Goal: Transaction & Acquisition: Purchase product/service

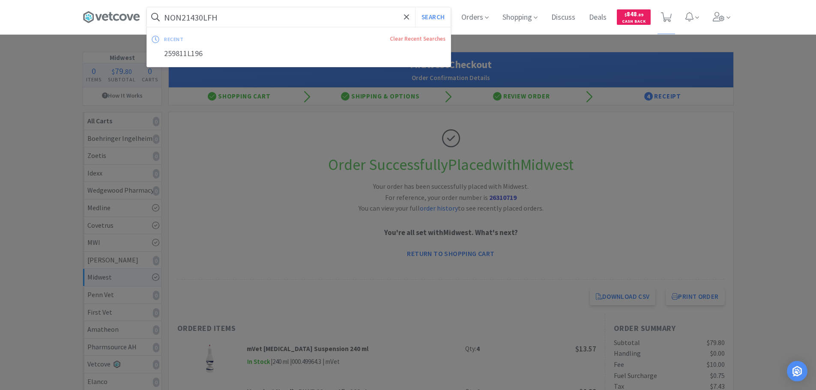
type input "NON21430LFH"
click at [415, 7] on button "Search" at bounding box center [433, 17] width 36 height 20
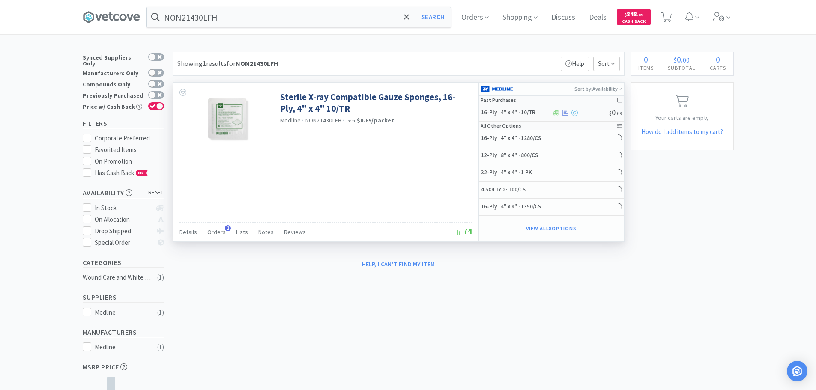
click at [591, 113] on div at bounding box center [580, 113] width 58 height 6
select select "1"
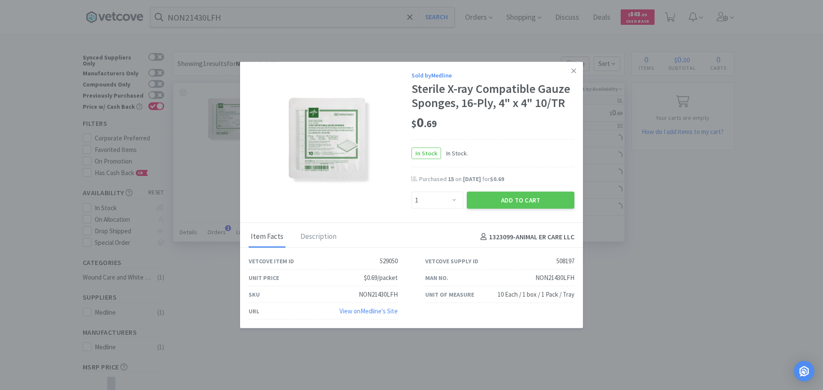
click at [541, 121] on div "$ 0 . 69" at bounding box center [492, 123] width 163 height 18
click at [573, 72] on icon at bounding box center [573, 71] width 5 height 8
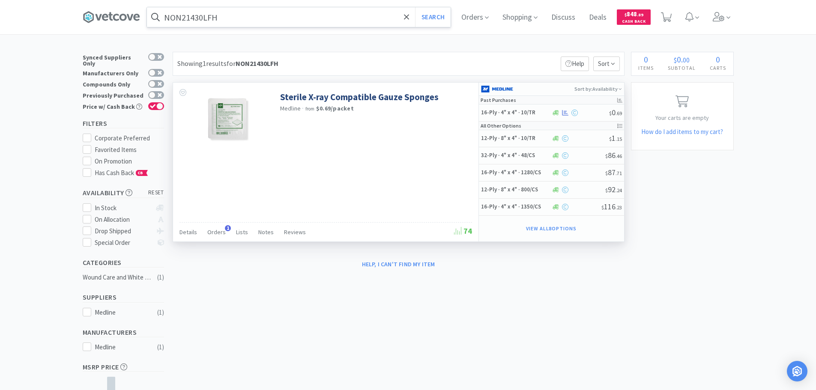
click at [248, 16] on input "NON21430LFH" at bounding box center [299, 17] width 304 height 20
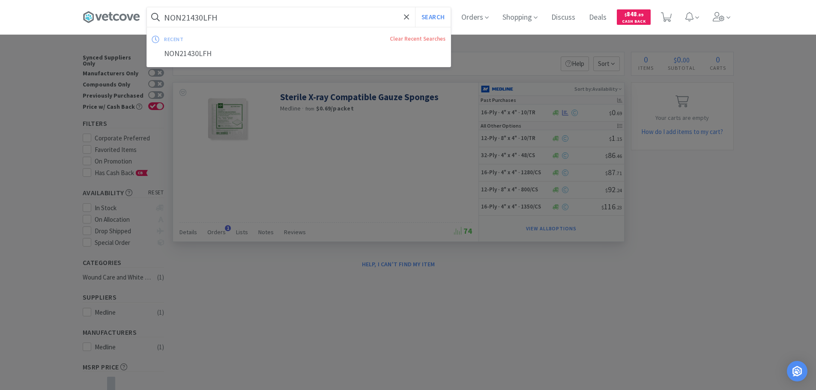
paste input "026140"
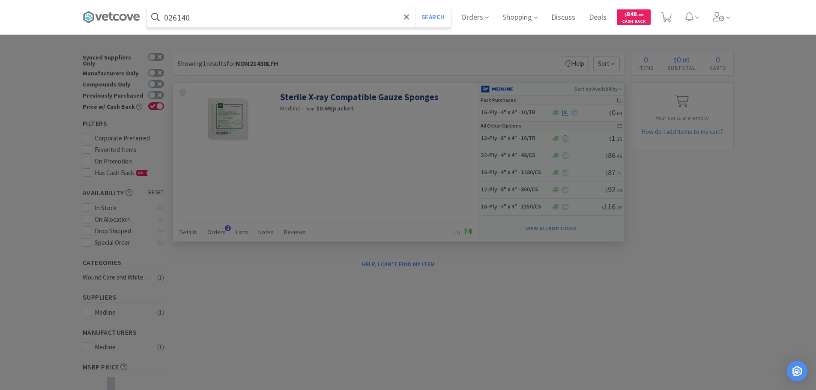
click at [415, 7] on button "Search" at bounding box center [433, 17] width 36 height 20
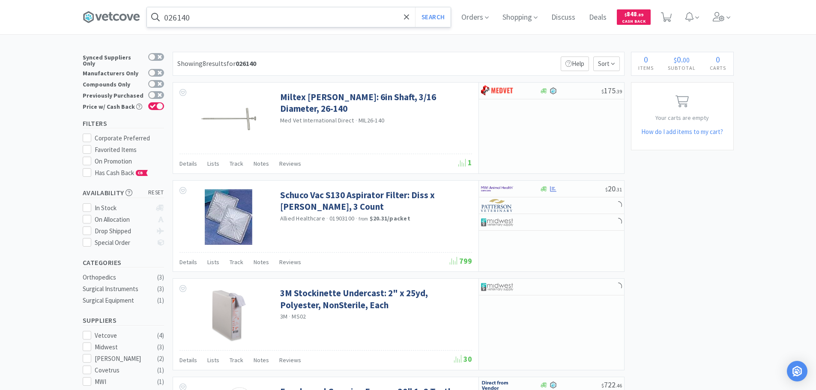
click at [269, 16] on input "026140" at bounding box center [299, 17] width 304 height 20
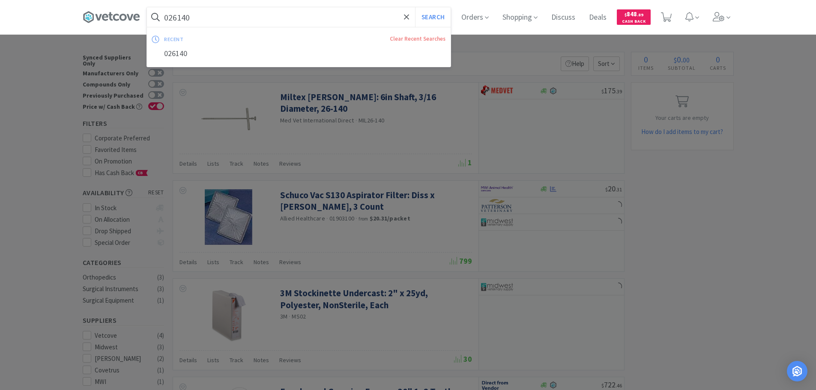
paste input "67456"
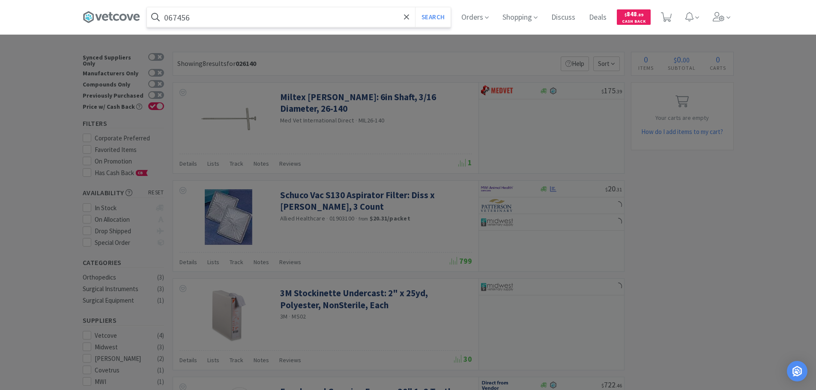
click at [415, 7] on button "Search" at bounding box center [433, 17] width 36 height 20
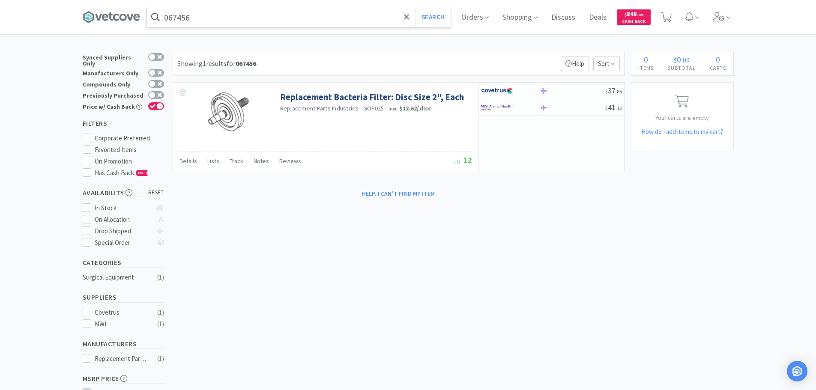
click at [256, 19] on input "067456" at bounding box center [299, 17] width 304 height 20
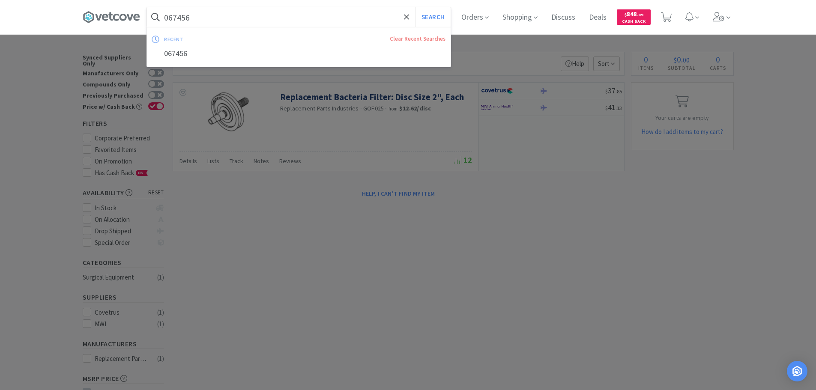
paste input "01383"
type input "001383"
click at [415, 7] on button "Search" at bounding box center [433, 17] width 36 height 20
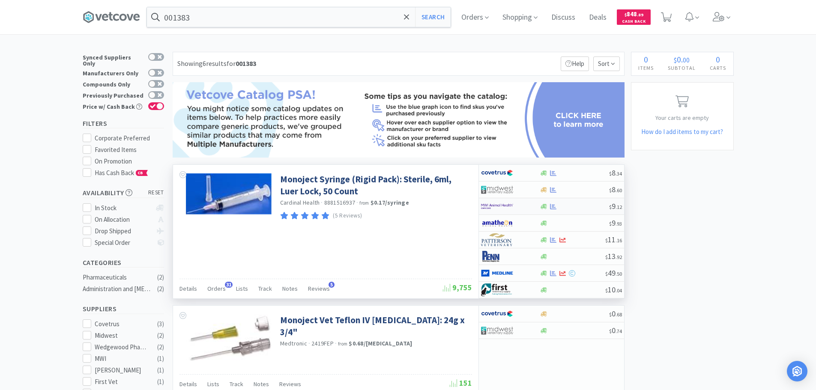
click at [585, 208] on div at bounding box center [574, 207] width 69 height 6
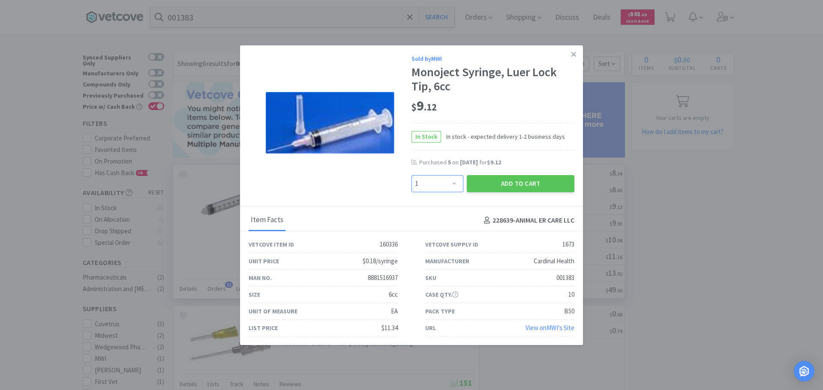
click at [440, 186] on select "Enter Quantity 1 2 3 4 5 6 7 8 9 10 11 12 13 14 15 16 17 18 19 20 Enter Quantity" at bounding box center [437, 183] width 52 height 17
select select "2"
click at [411, 175] on select "Enter Quantity 1 2 3 4 5 6 7 8 9 10 11 12 13 14 15 16 17 18 19 20 Enter Quantity" at bounding box center [437, 183] width 52 height 17
click at [519, 178] on button "Add to Cart" at bounding box center [521, 183] width 108 height 17
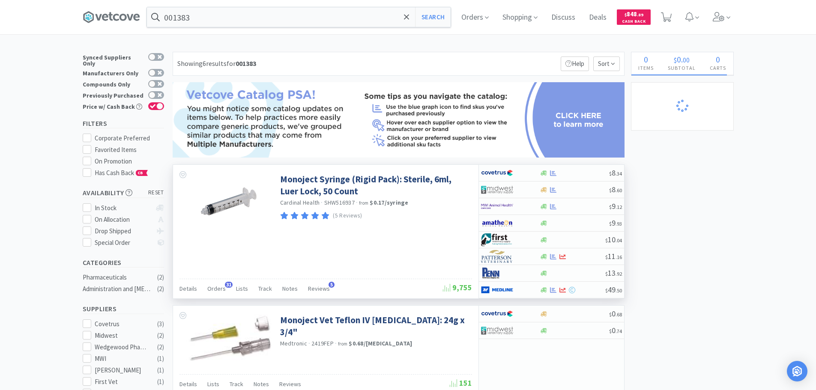
click at [599, 174] on div at bounding box center [574, 173] width 69 height 6
select select "1"
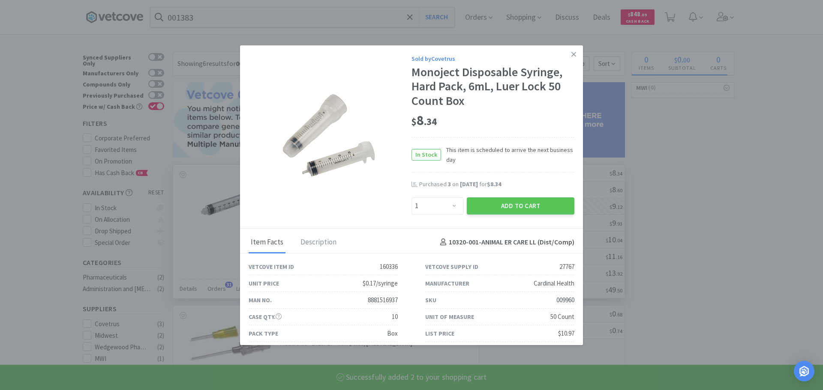
select select "2"
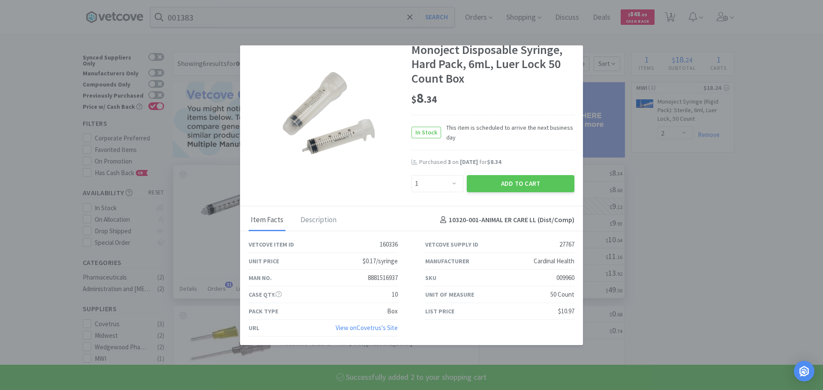
click at [371, 330] on link "View on Covetrus 's Site" at bounding box center [366, 328] width 62 height 8
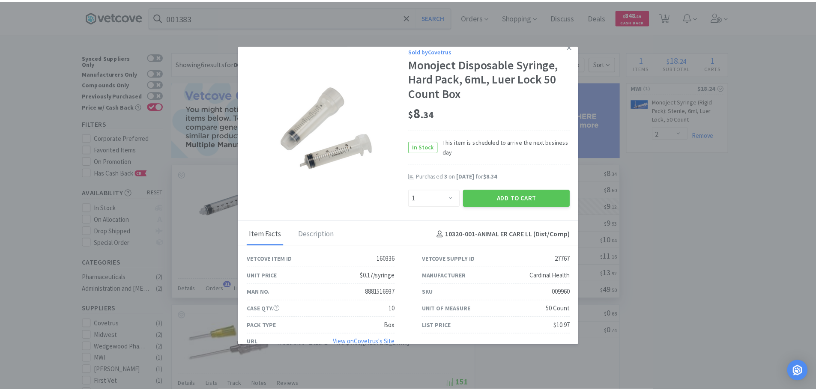
scroll to position [0, 0]
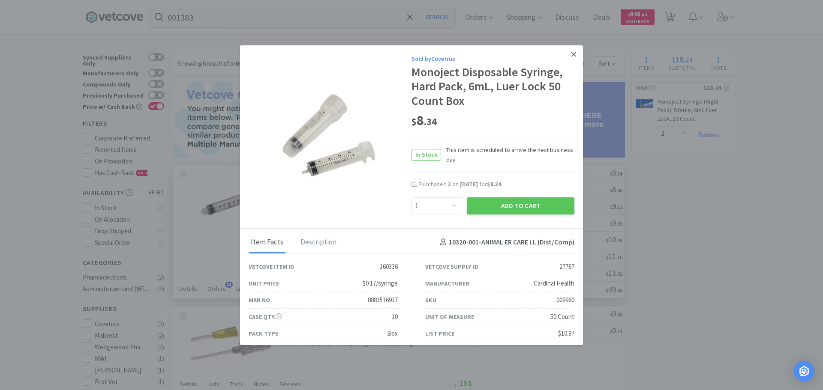
click at [571, 56] on icon at bounding box center [573, 54] width 5 height 5
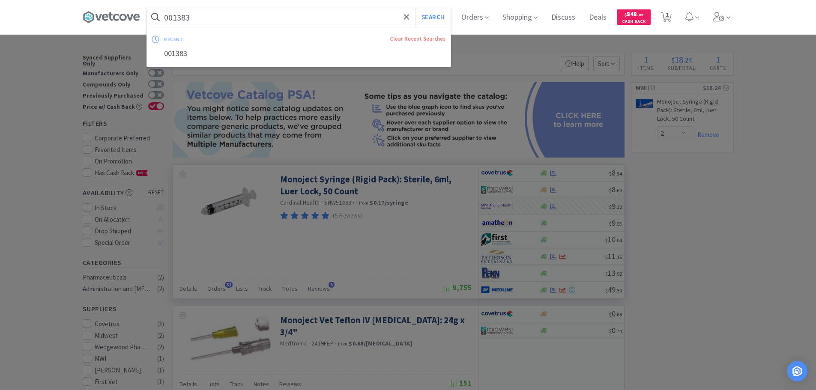
click at [259, 26] on input "001383" at bounding box center [299, 17] width 304 height 20
paste input "22171"
type input "022171"
click at [415, 7] on button "Search" at bounding box center [433, 17] width 36 height 20
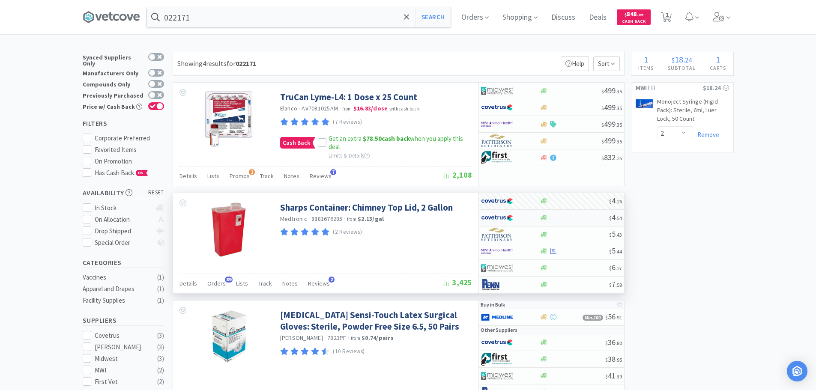
click at [581, 214] on div "$ 4 . 54" at bounding box center [551, 218] width 145 height 17
select select "1"
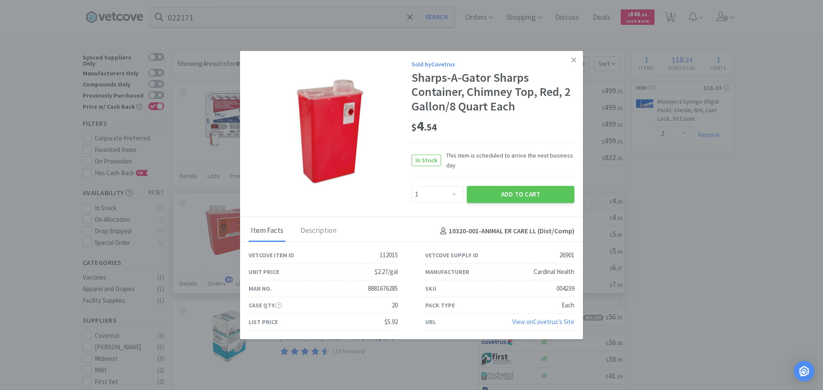
click at [560, 324] on link "View on Covetrus 's Site" at bounding box center [543, 322] width 62 height 8
click at [575, 61] on icon at bounding box center [573, 59] width 5 height 5
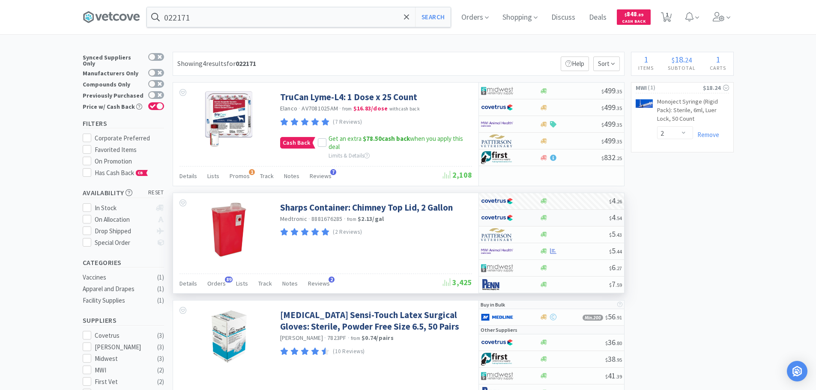
click at [575, 217] on div at bounding box center [574, 218] width 69 height 6
select select "1"
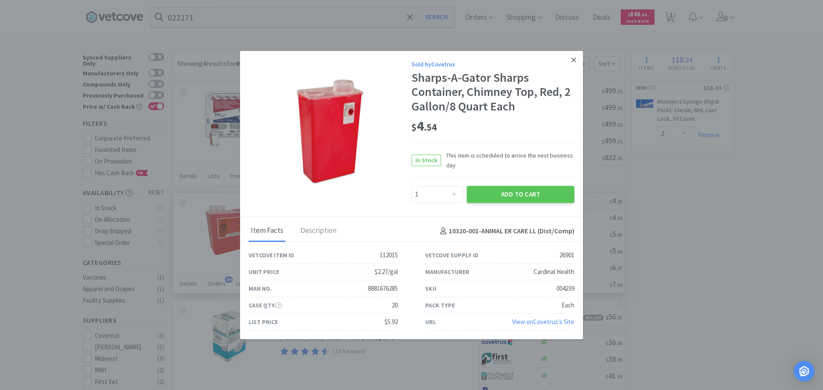
click at [575, 57] on icon at bounding box center [573, 60] width 5 height 8
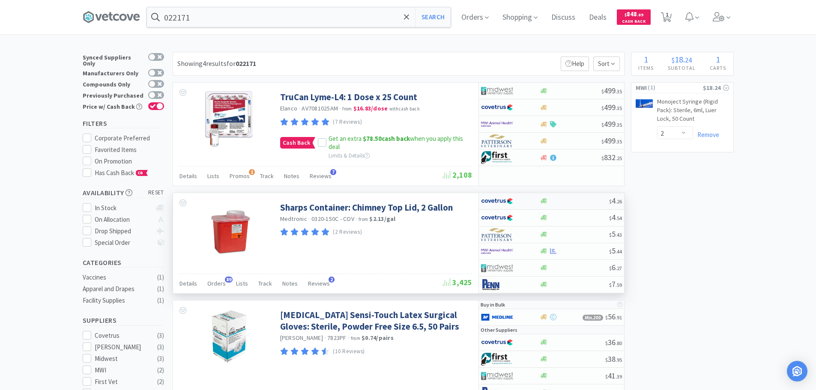
click at [577, 202] on div at bounding box center [574, 201] width 69 height 6
select select "1"
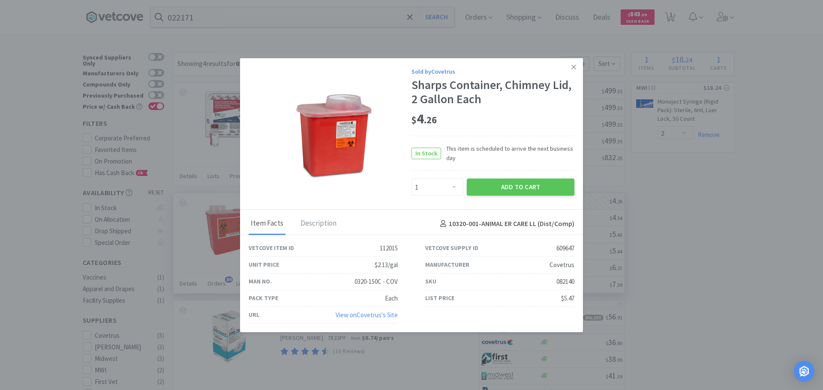
click at [380, 319] on div "View on Covetrus 's Site" at bounding box center [366, 315] width 62 height 10
click at [377, 316] on link "View on Covetrus 's Site" at bounding box center [366, 315] width 62 height 8
click at [569, 65] on link at bounding box center [573, 67] width 15 height 18
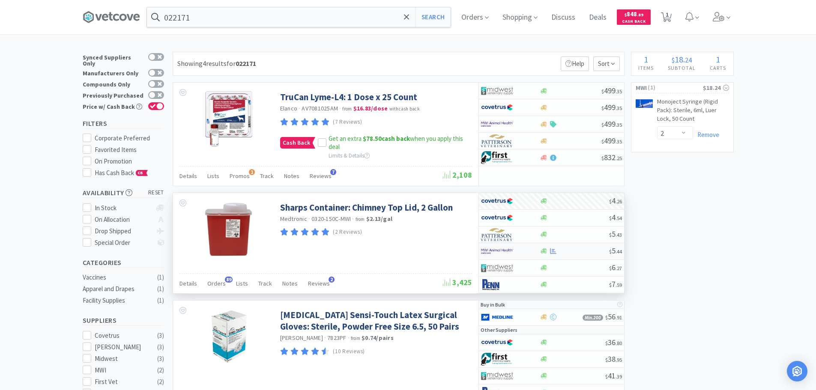
click at [583, 252] on div at bounding box center [574, 251] width 69 height 6
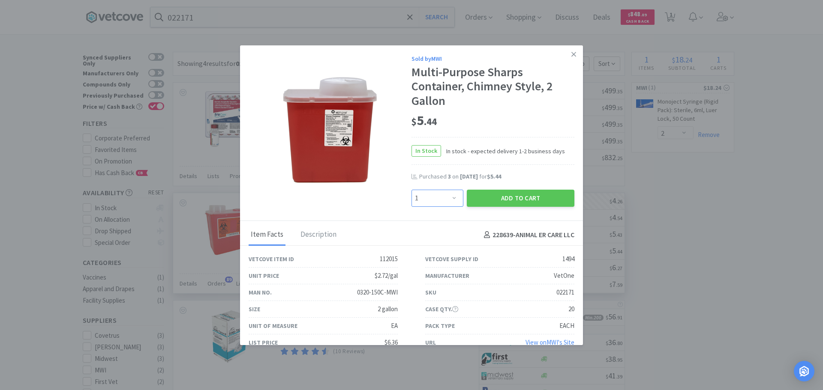
click at [443, 194] on select "Enter Quantity 1 2 3 4 5 6 7 8 9 10 11 12 13 14 15 16 17 18 19 20 Enter Quantity" at bounding box center [437, 198] width 52 height 17
select select "5"
click at [411, 190] on select "Enter Quantity 1 2 3 4 5 6 7 8 9 10 11 12 13 14 15 16 17 18 19 20 Enter Quantity" at bounding box center [437, 198] width 52 height 17
click at [548, 197] on button "Add to Cart" at bounding box center [521, 198] width 108 height 17
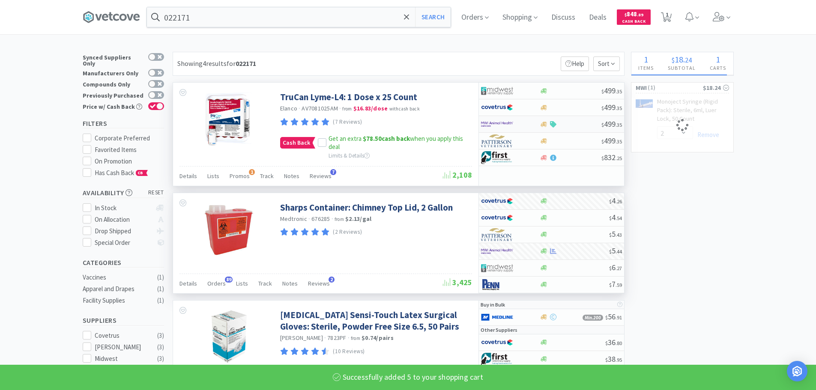
select select "5"
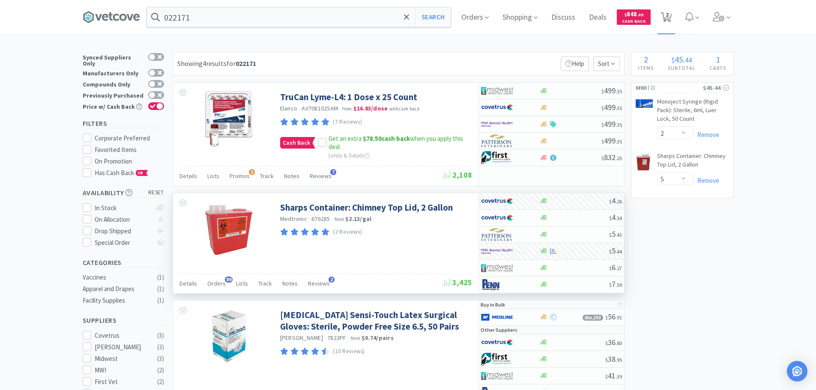
click at [669, 12] on span "2" at bounding box center [667, 14] width 3 height 34
select select "2"
select select "5"
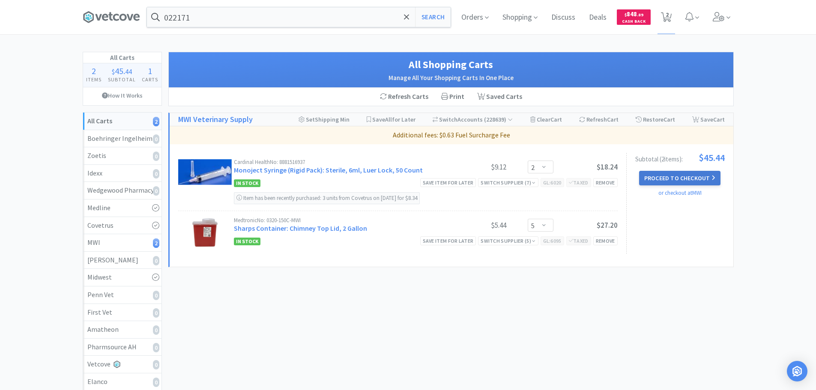
click at [670, 183] on button "Proceed to Checkout" at bounding box center [679, 178] width 81 height 15
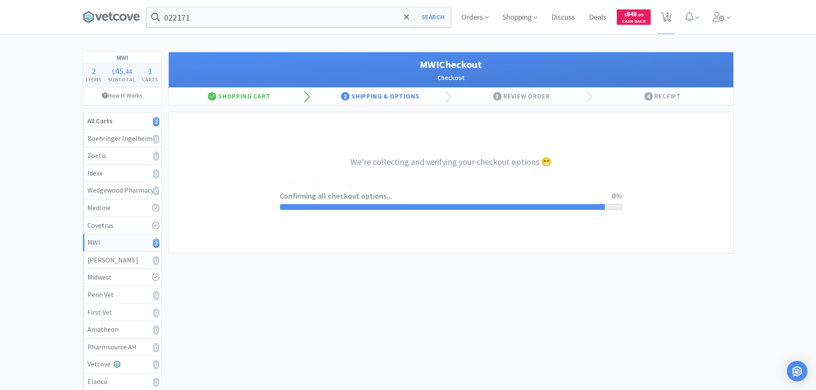
select select "STD_"
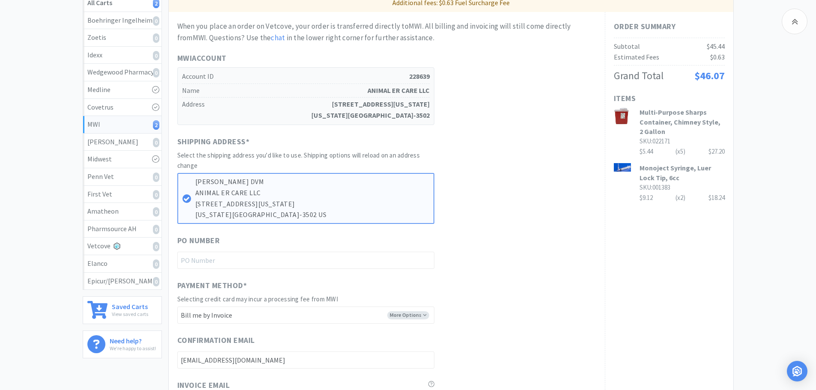
scroll to position [129, 0]
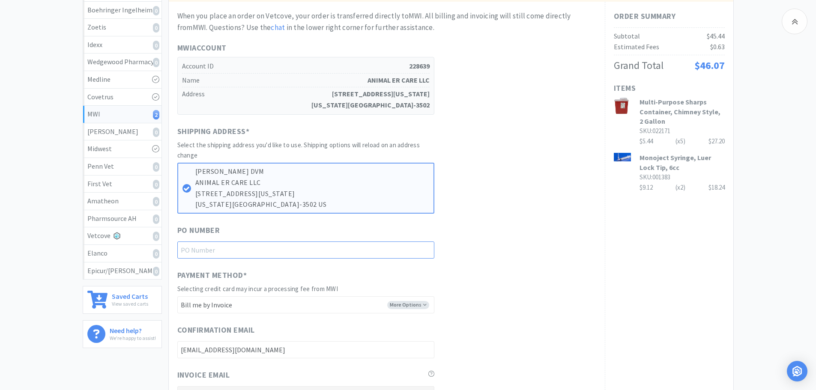
click at [292, 245] on input "text" at bounding box center [305, 250] width 257 height 17
paste input "1145051"
type input "1145051"
click at [505, 238] on div "PO Number 1145051" at bounding box center [386, 241] width 419 height 34
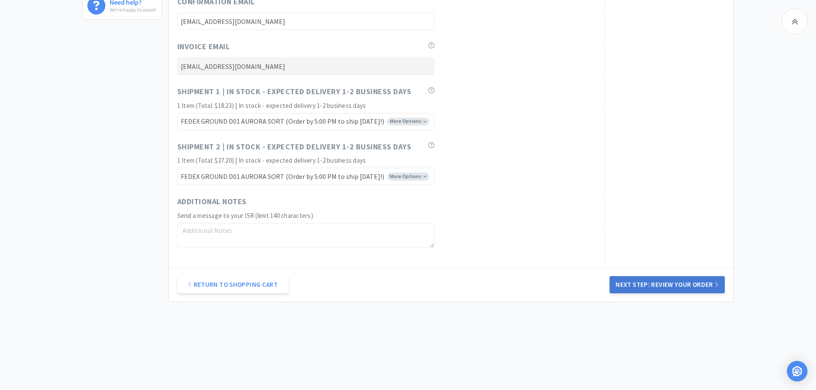
click at [669, 287] on button "Next Step: Review Your Order" at bounding box center [667, 284] width 115 height 17
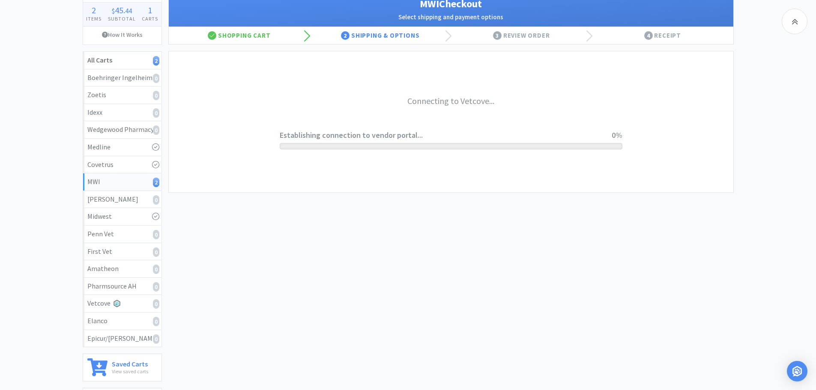
scroll to position [0, 0]
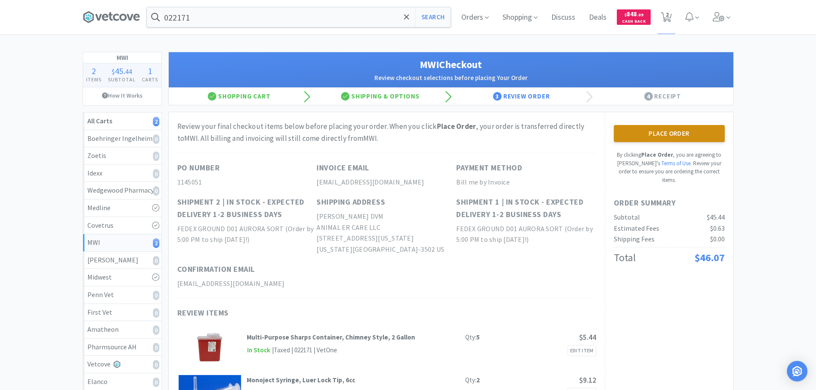
click at [669, 138] on button "Place Order" at bounding box center [669, 133] width 111 height 17
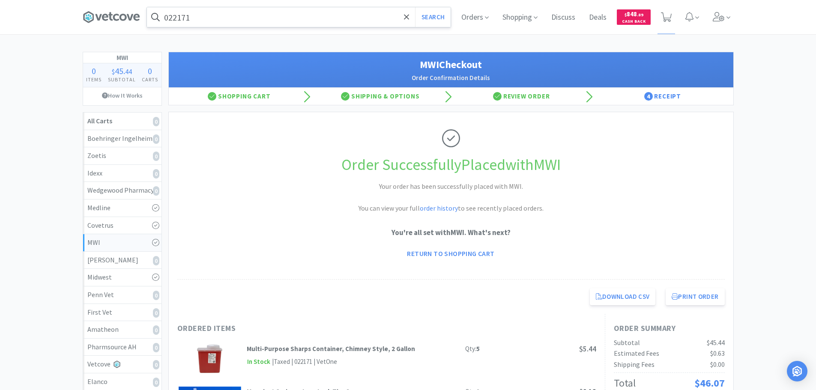
click at [259, 12] on input "022171" at bounding box center [299, 17] width 304 height 20
paste input "00577"
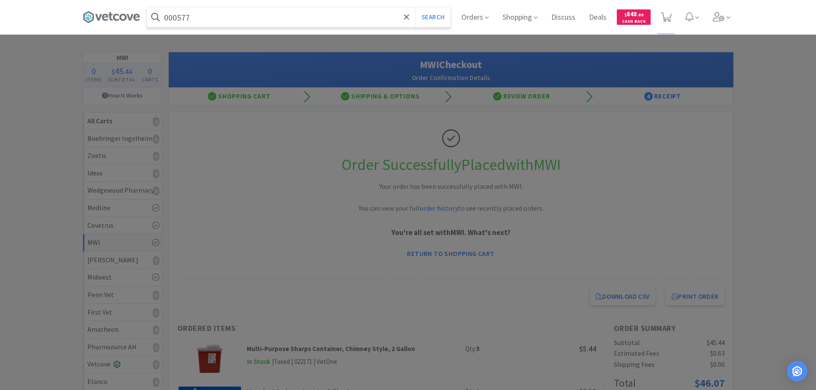
type input "000577"
click at [415, 7] on button "Search" at bounding box center [433, 17] width 36 height 20
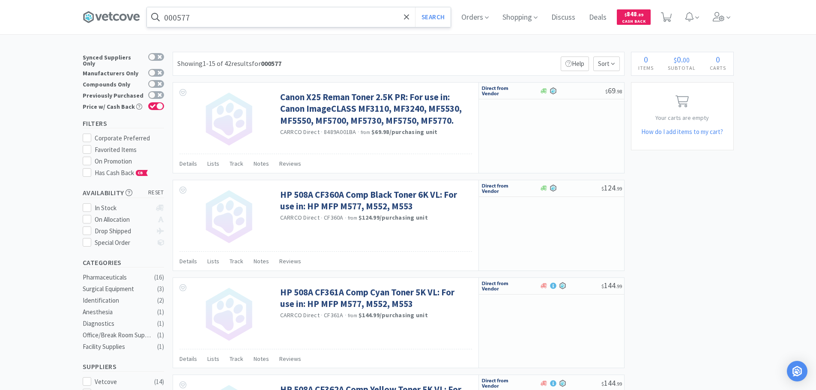
click at [301, 14] on input "000577" at bounding box center [299, 17] width 304 height 20
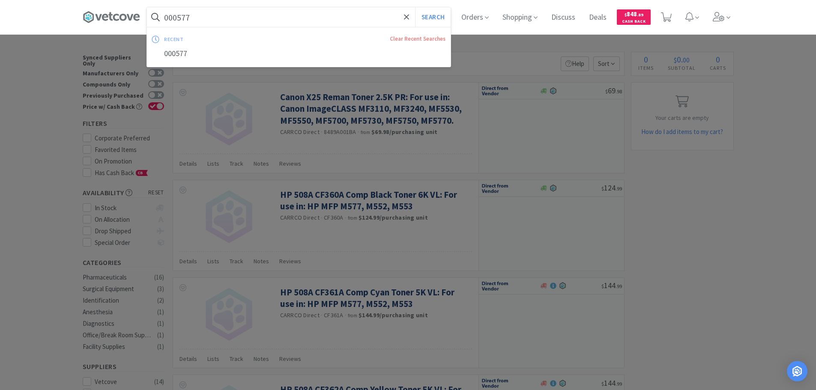
click at [415, 7] on button "Search" at bounding box center [433, 17] width 36 height 20
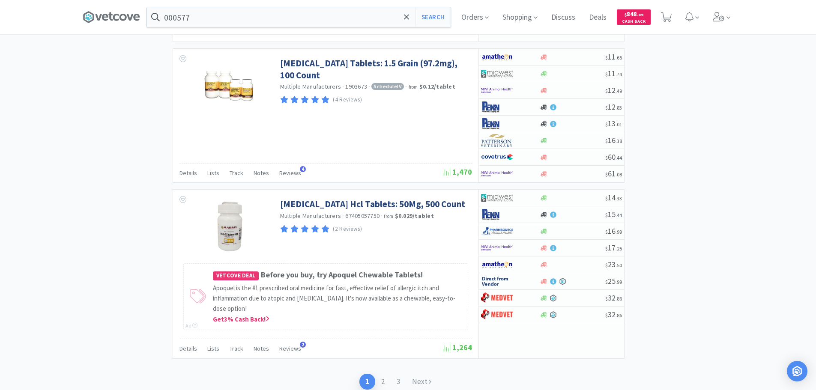
scroll to position [1411, 0]
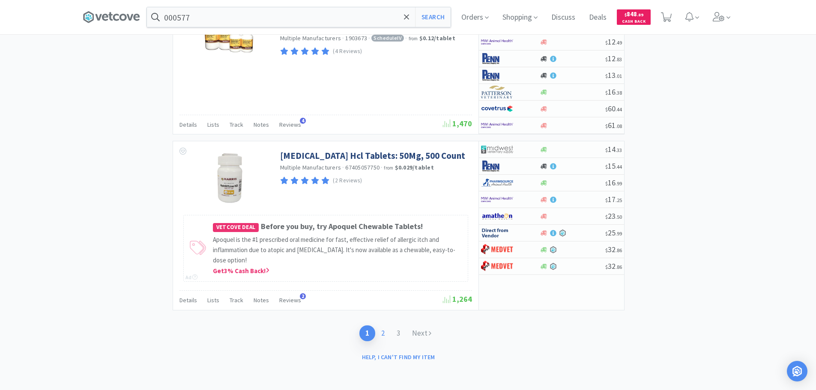
click at [384, 333] on link "2" at bounding box center [382, 334] width 15 height 16
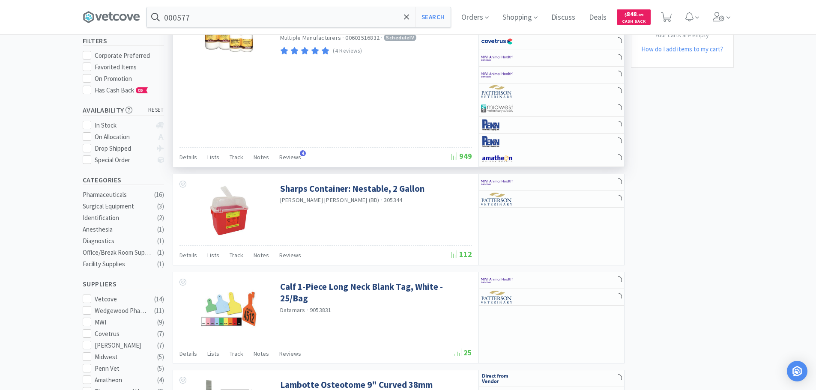
scroll to position [86, 0]
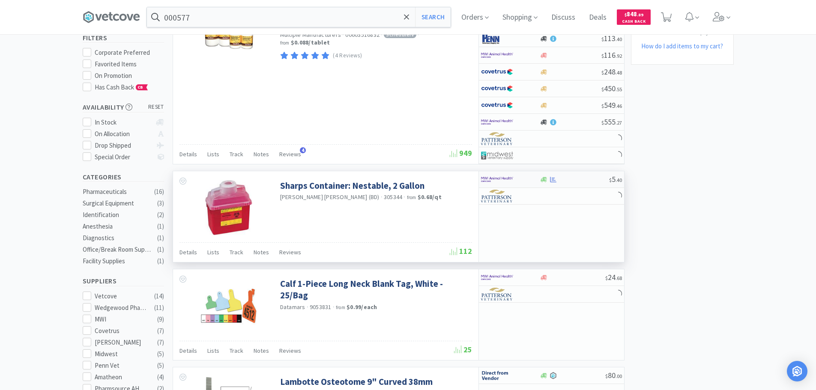
click at [588, 182] on div at bounding box center [574, 180] width 69 height 6
select select "1"
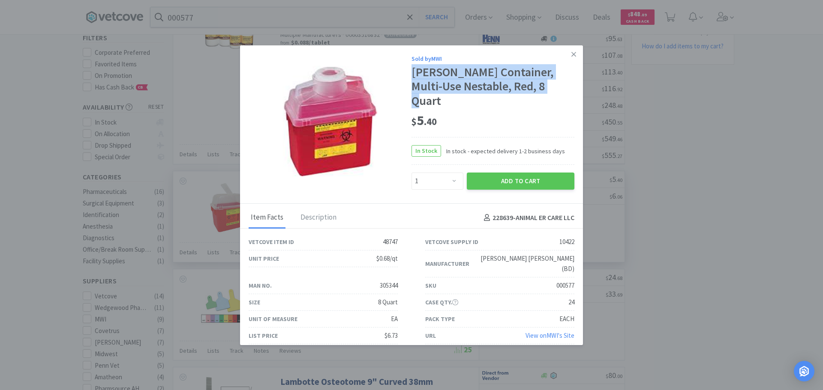
drag, startPoint x: 531, startPoint y: 93, endPoint x: 413, endPoint y: 81, distance: 118.9
click at [413, 81] on div "[PERSON_NAME] Container, Multi-Use Nestable, Red, 8 Quart" at bounding box center [492, 86] width 163 height 43
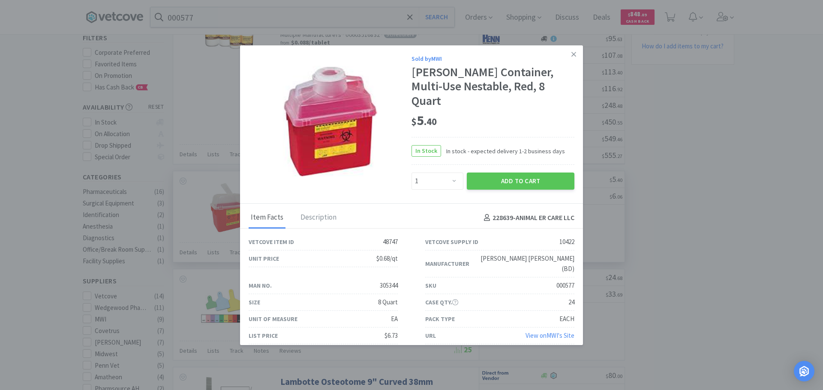
click at [390, 281] on div "305344" at bounding box center [389, 286] width 18 height 10
copy div "305344"
click at [571, 58] on icon at bounding box center [573, 55] width 5 height 8
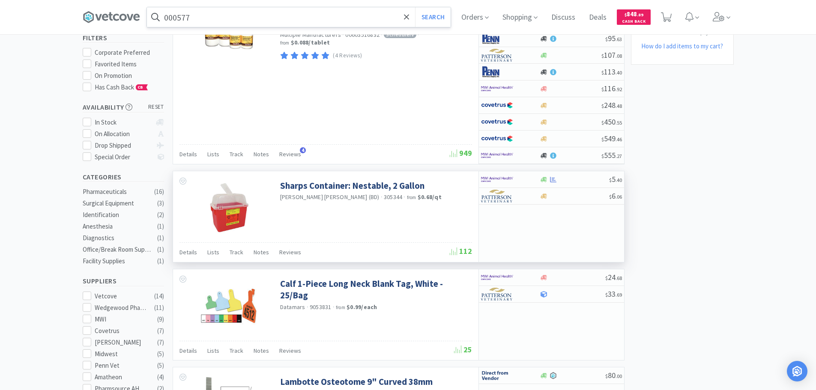
click at [320, 18] on input "000577" at bounding box center [299, 17] width 304 height 20
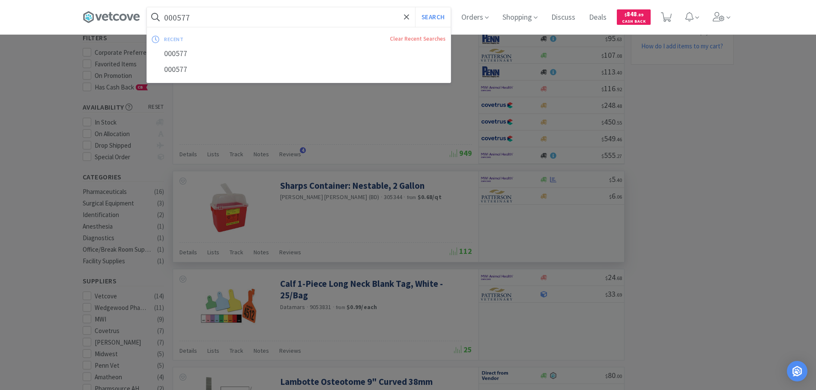
paste input "305344"
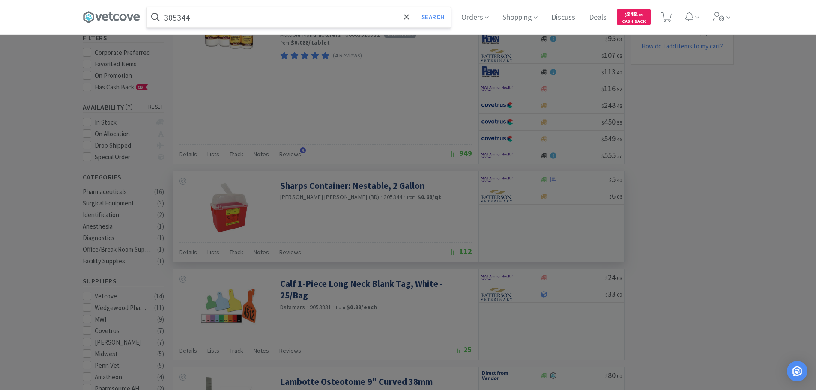
type input "305344"
click at [415, 7] on button "Search" at bounding box center [433, 17] width 36 height 20
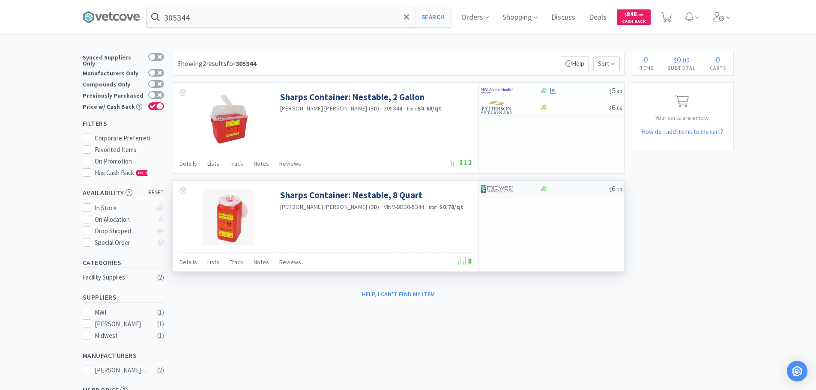
click at [575, 184] on div "$ 6 . 20" at bounding box center [551, 189] width 145 height 17
select select "1"
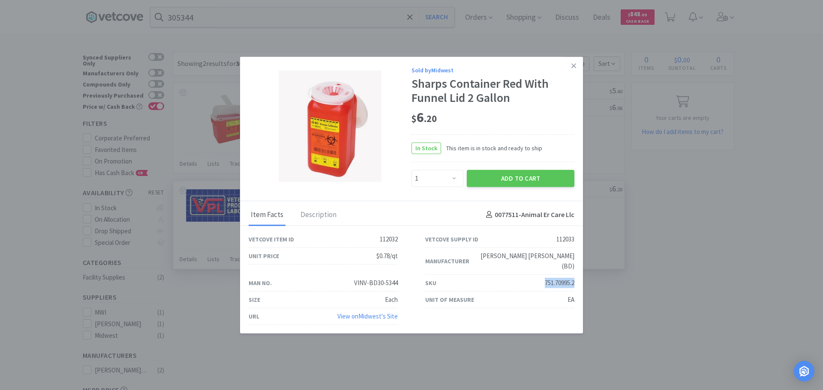
drag, startPoint x: 574, startPoint y: 278, endPoint x: 541, endPoint y: 280, distance: 33.5
click at [541, 280] on div "SKU 751.70995.2" at bounding box center [499, 283] width 177 height 17
copy div "751.70995.2"
click at [370, 313] on link "View on Midwest 's Site" at bounding box center [367, 316] width 60 height 8
click at [575, 68] on icon at bounding box center [573, 65] width 5 height 5
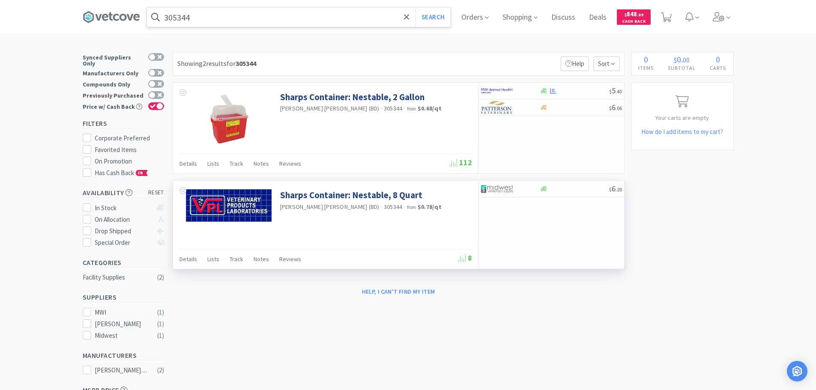
click at [232, 15] on input "305344" at bounding box center [299, 17] width 304 height 20
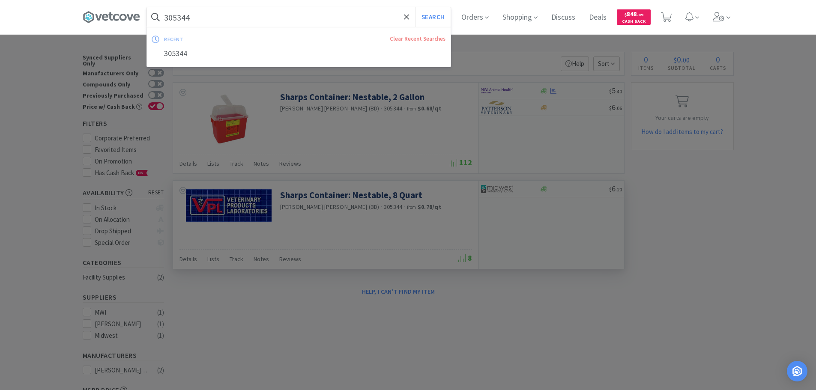
paste input "032465"
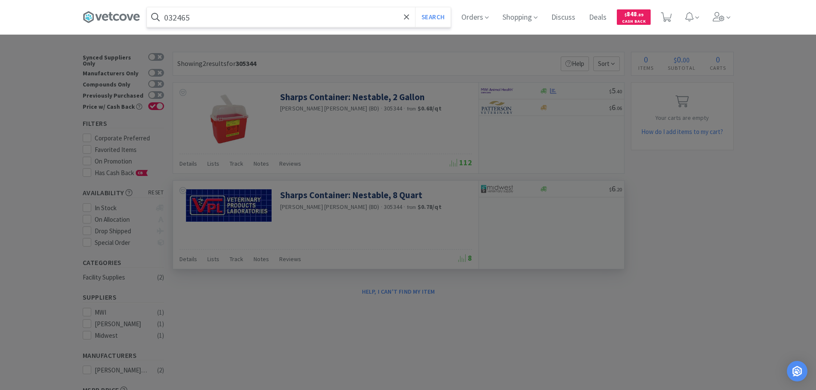
type input "032465"
click at [415, 7] on button "Search" at bounding box center [433, 17] width 36 height 20
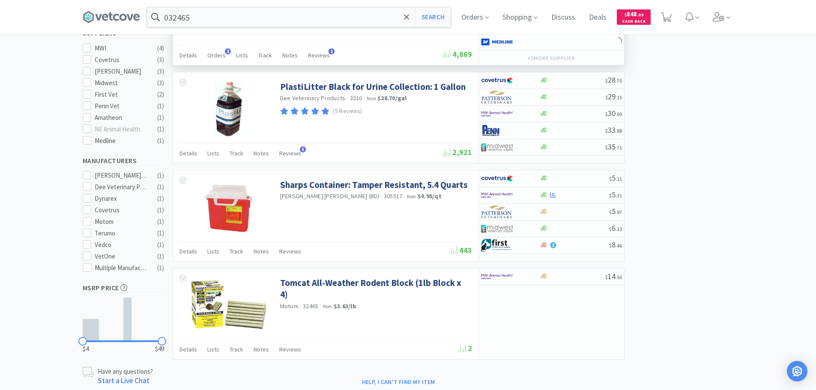
scroll to position [300, 0]
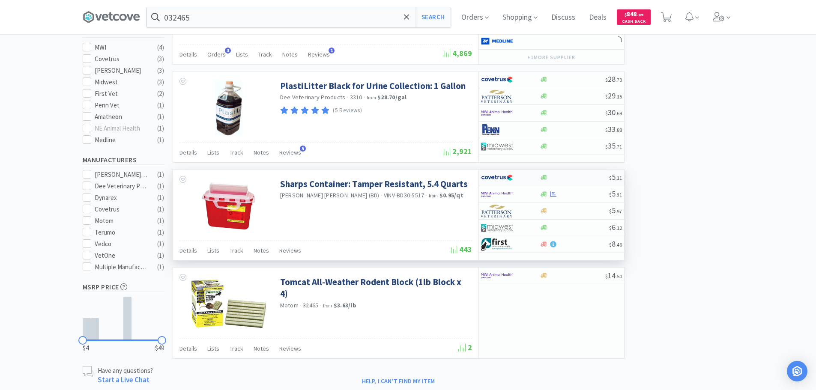
click at [590, 177] on div at bounding box center [574, 177] width 69 height 6
select select "1"
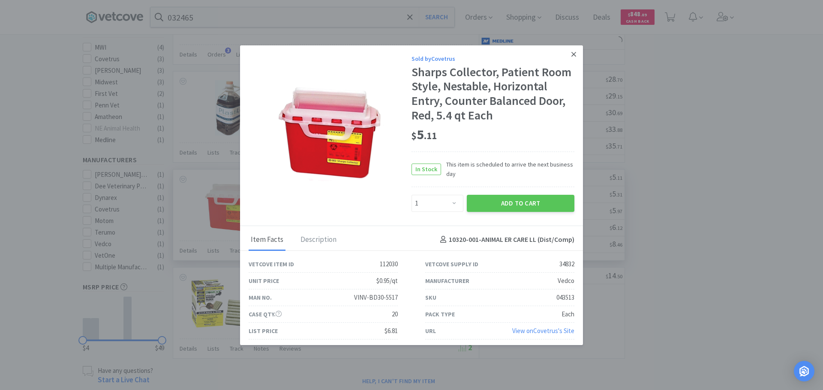
click at [571, 56] on icon at bounding box center [573, 55] width 5 height 8
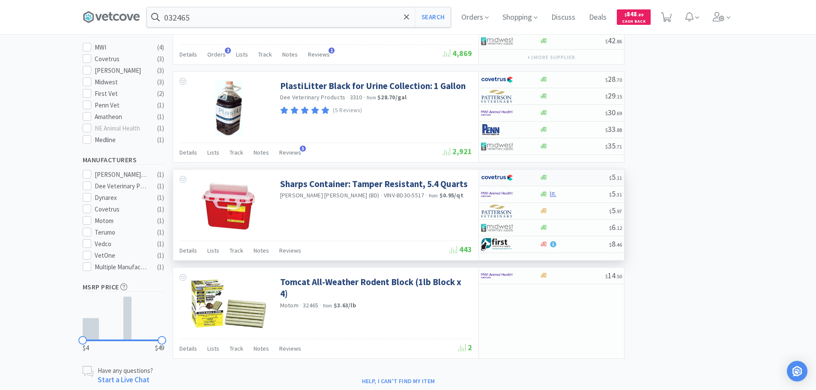
click at [588, 177] on div at bounding box center [574, 177] width 69 height 6
select select "1"
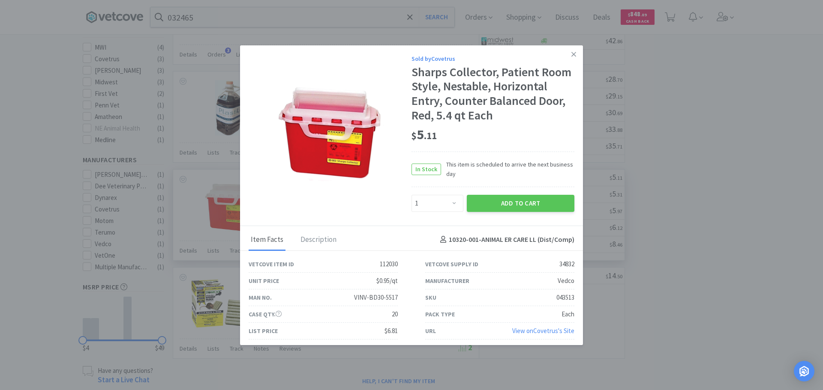
click at [559, 298] on div "043513" at bounding box center [565, 298] width 18 height 10
copy div "043513"
click at [571, 56] on icon at bounding box center [573, 54] width 5 height 5
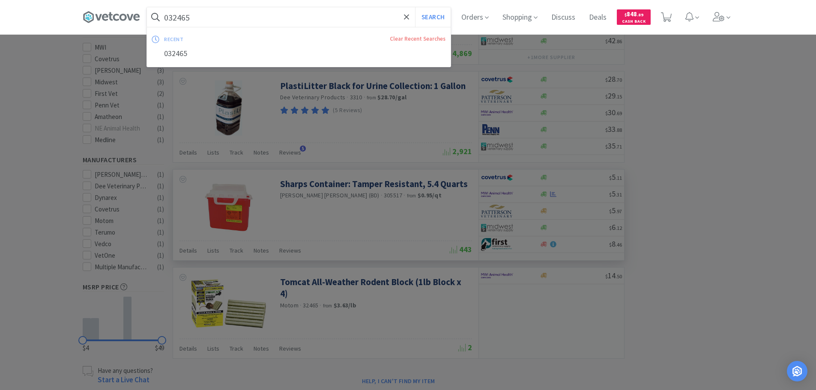
click at [238, 15] on input "032465" at bounding box center [299, 17] width 304 height 20
paste input "19457"
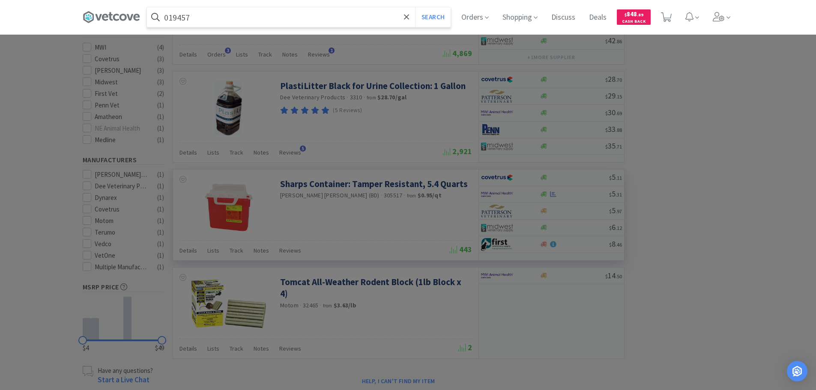
type input "019457"
click at [415, 7] on button "Search" at bounding box center [433, 17] width 36 height 20
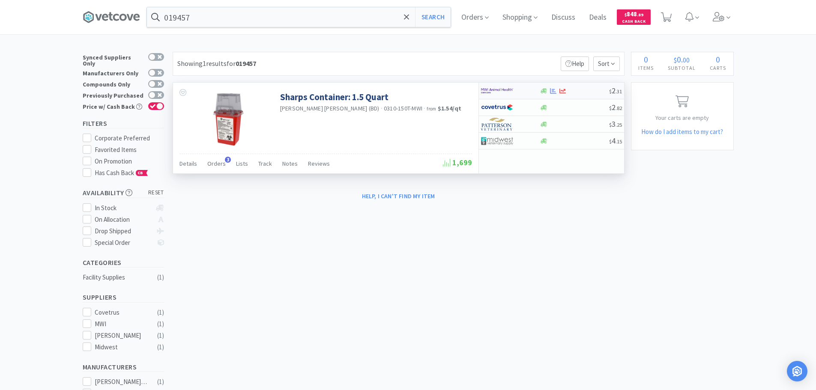
click at [586, 94] on div at bounding box center [574, 91] width 69 height 6
select select "1"
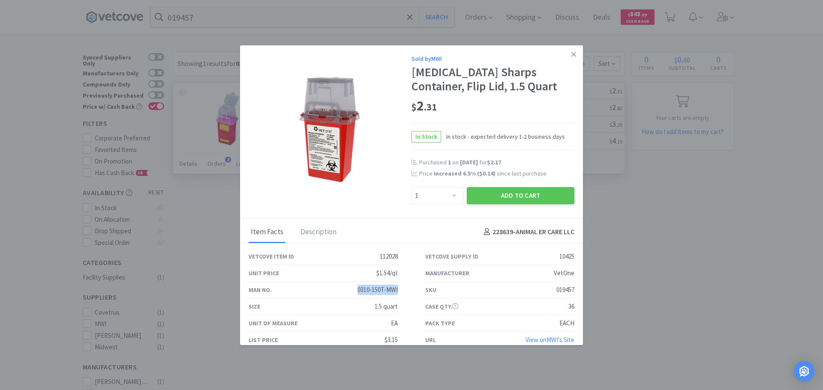
drag, startPoint x: 398, startPoint y: 291, endPoint x: 350, endPoint y: 291, distance: 48.8
click at [350, 291] on div "Man No. 0310-150T-MWI" at bounding box center [323, 290] width 177 height 17
copy div "0310-150T-MWI"
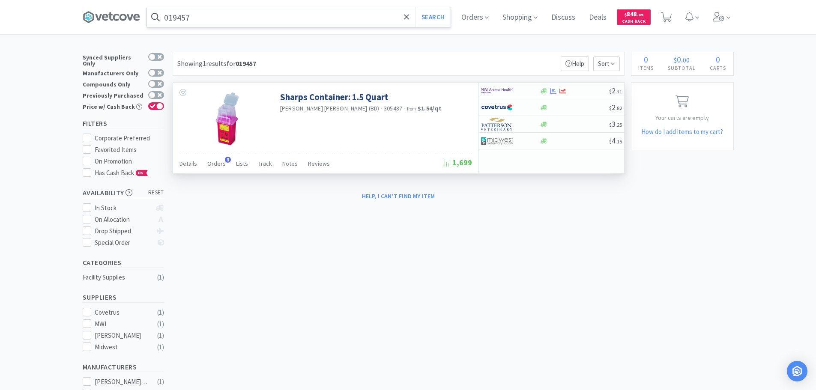
click at [305, 18] on input "019457" at bounding box center [299, 17] width 304 height 20
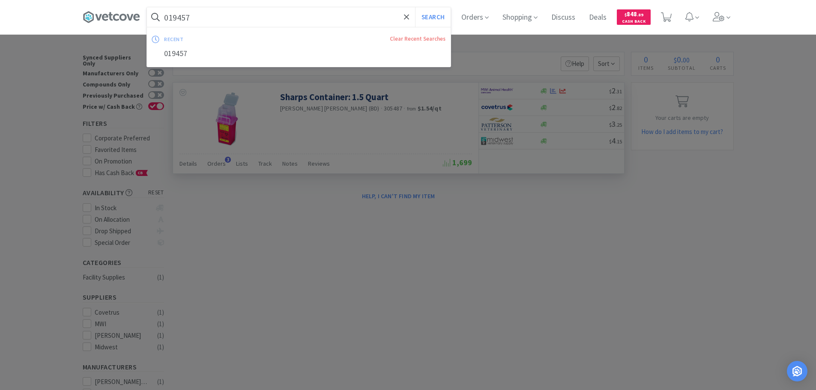
paste input "310-150T-MWI"
type input "0310-150T-MWI"
click at [415, 7] on button "Search" at bounding box center [433, 17] width 36 height 20
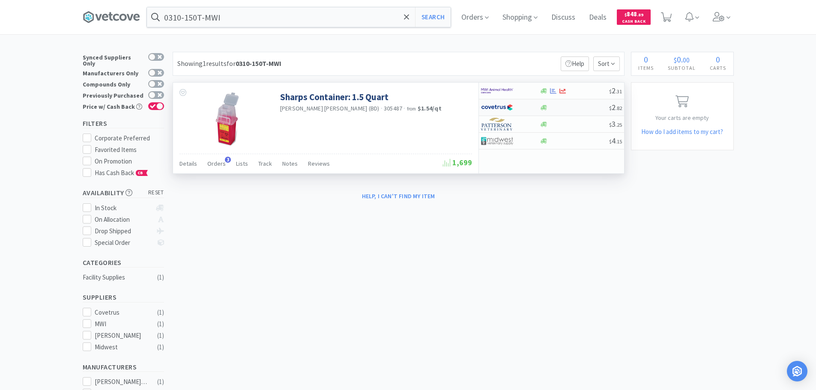
click at [569, 107] on div at bounding box center [574, 108] width 69 height 6
select select "1"
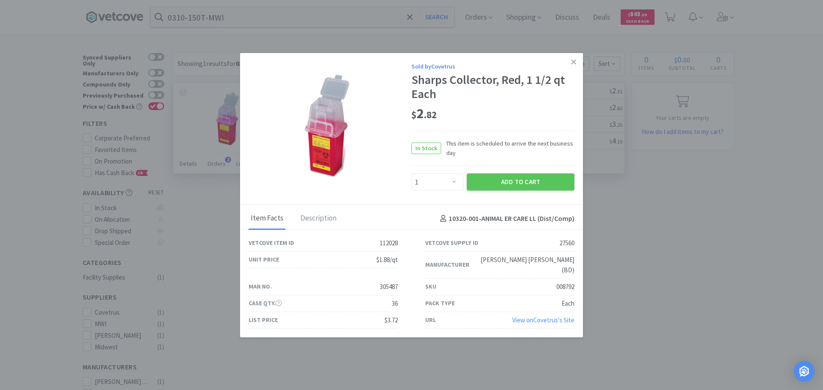
click at [389, 282] on div "305487" at bounding box center [389, 287] width 18 height 10
copy div "305487"
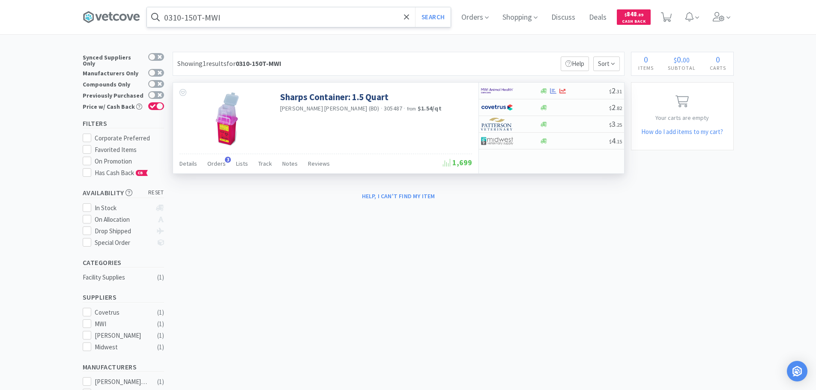
click at [267, 21] on input "0310-150T-MWI" at bounding box center [299, 17] width 304 height 20
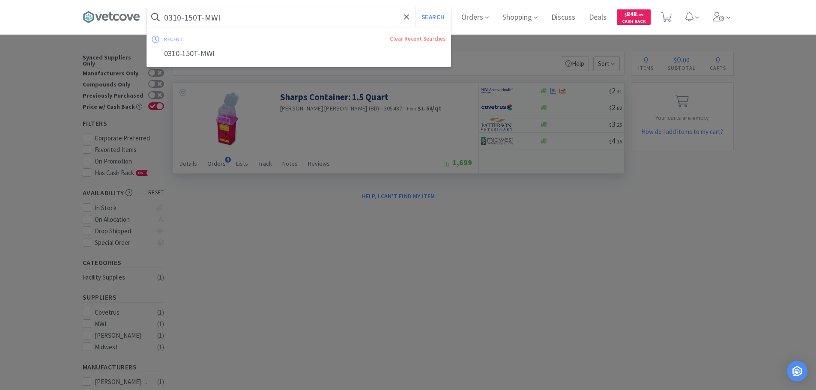
paste input "305487"
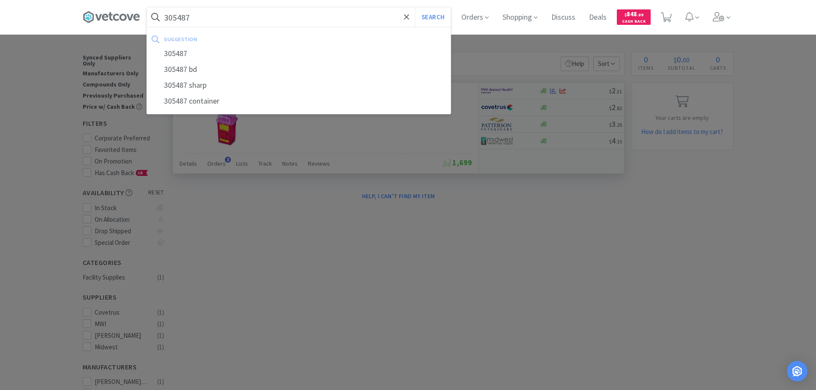
type input "305487"
click at [415, 7] on button "Search" at bounding box center [433, 17] width 36 height 20
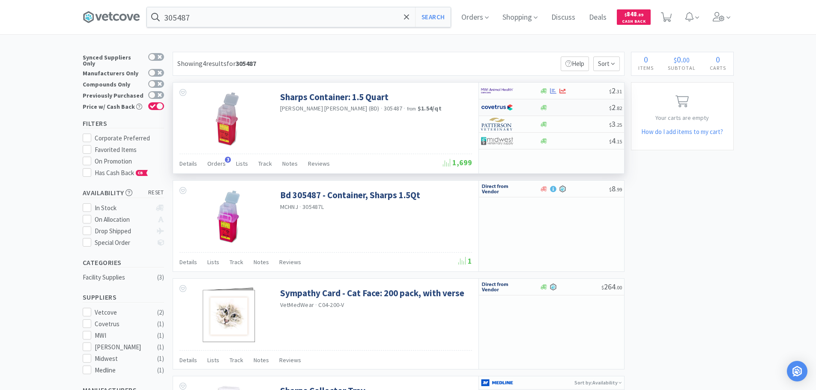
click at [575, 111] on div at bounding box center [574, 108] width 69 height 6
select select "1"
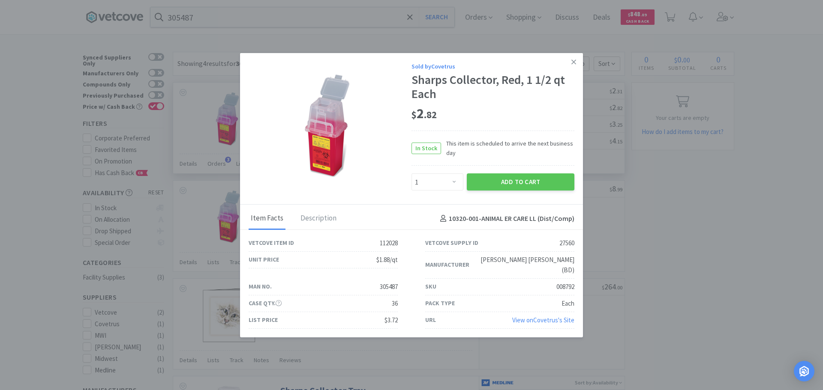
click at [564, 282] on div "008792" at bounding box center [565, 287] width 18 height 10
copy div "008792"
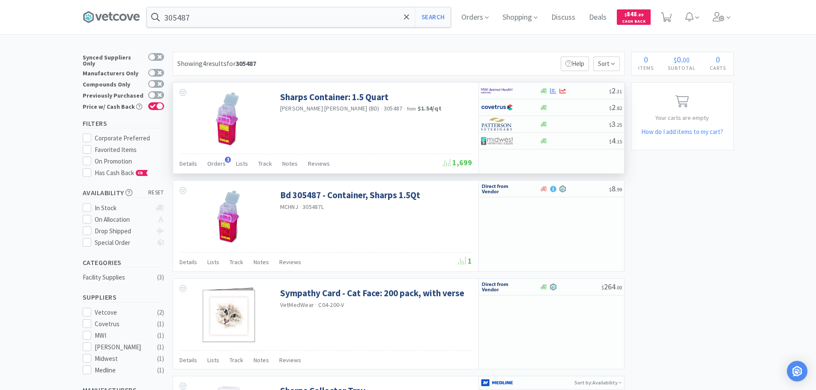
click at [247, 20] on input "305487" at bounding box center [299, 17] width 304 height 20
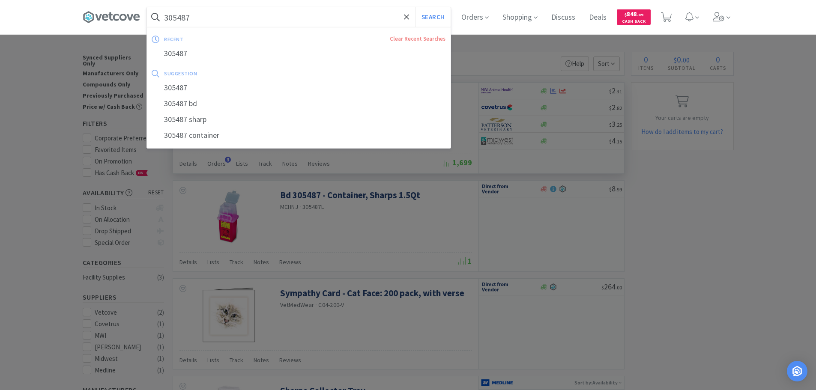
paste input "00057"
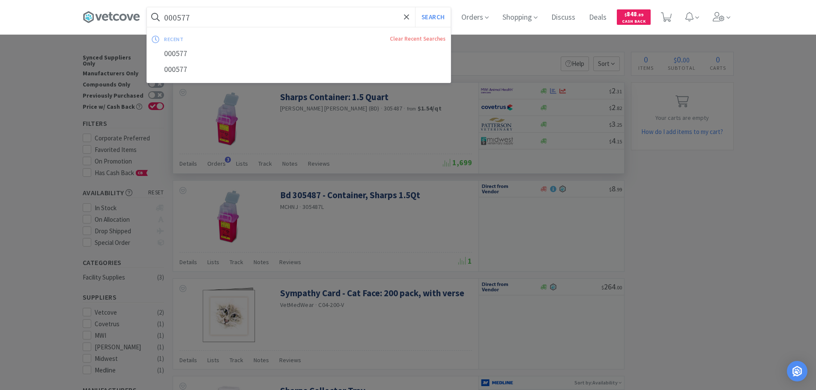
click at [415, 7] on button "Search" at bounding box center [433, 17] width 36 height 20
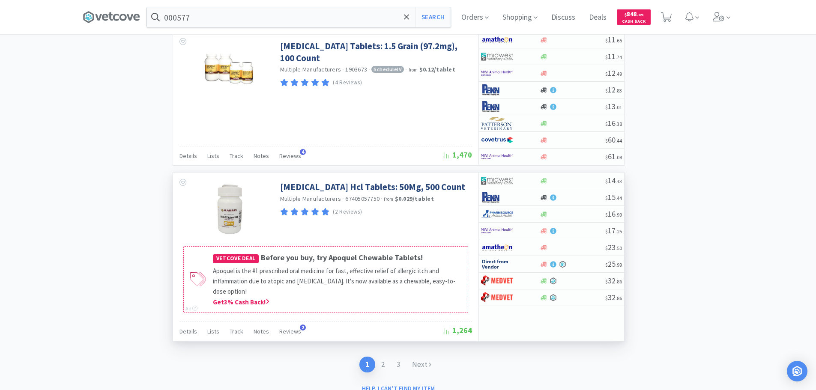
scroll to position [1411, 0]
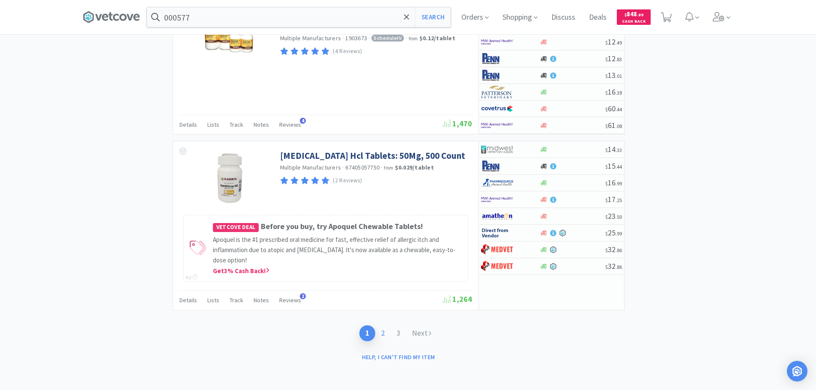
click at [382, 333] on link "2" at bounding box center [382, 334] width 15 height 16
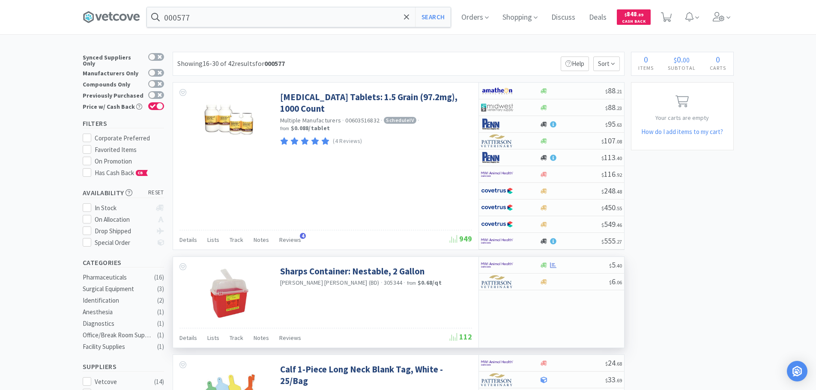
click at [384, 284] on span "305344" at bounding box center [393, 283] width 19 height 8
copy span "305344"
click at [283, 21] on input "000577" at bounding box center [299, 17] width 304 height 20
paste input "305344"
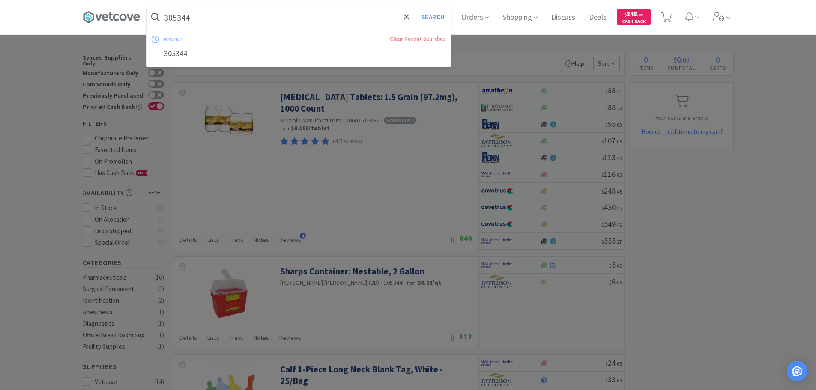
click at [415, 7] on button "Search" at bounding box center [433, 17] width 36 height 20
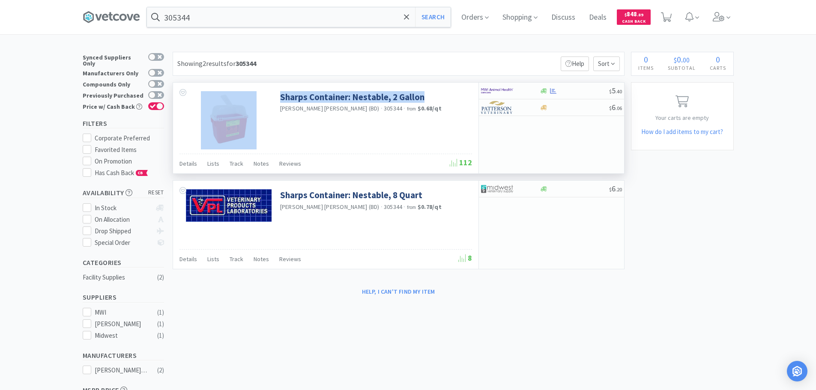
drag, startPoint x: 433, startPoint y: 97, endPoint x: 276, endPoint y: 99, distance: 156.8
click at [276, 99] on div "Sharps Container: Nestable, 2 Gallon [PERSON_NAME] [PERSON_NAME] (BD) · 305344 …" at bounding box center [325, 118] width 305 height 71
copy div "Sharps Container: Nestable, 2 Gallon"
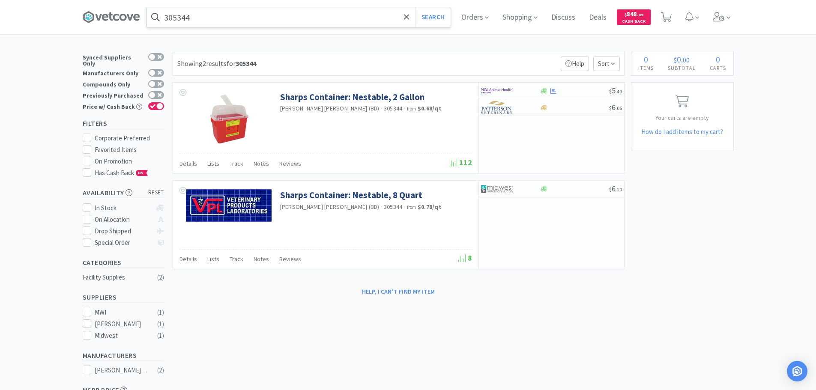
click at [272, 16] on input "305344" at bounding box center [299, 17] width 304 height 20
paste input "Sharps Container: Nestable, 2 Gallon"
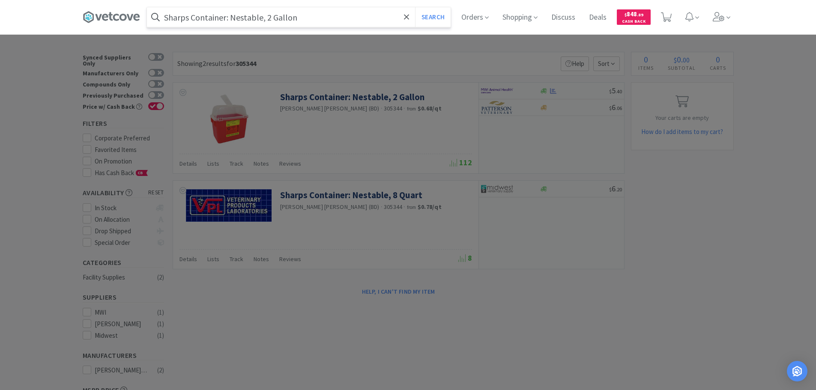
click at [415, 7] on button "Search" at bounding box center [433, 17] width 36 height 20
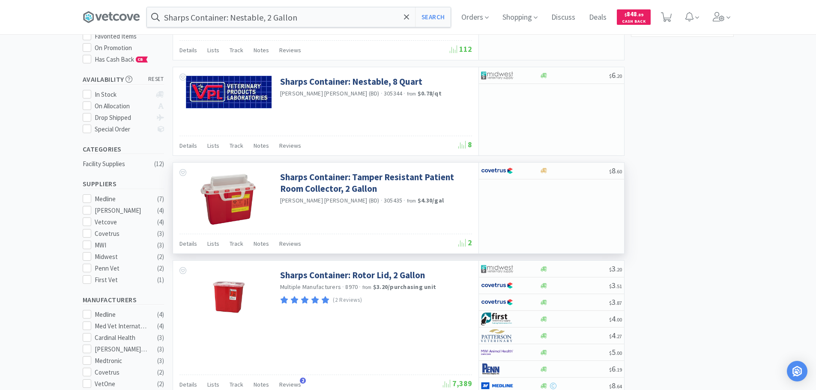
scroll to position [129, 0]
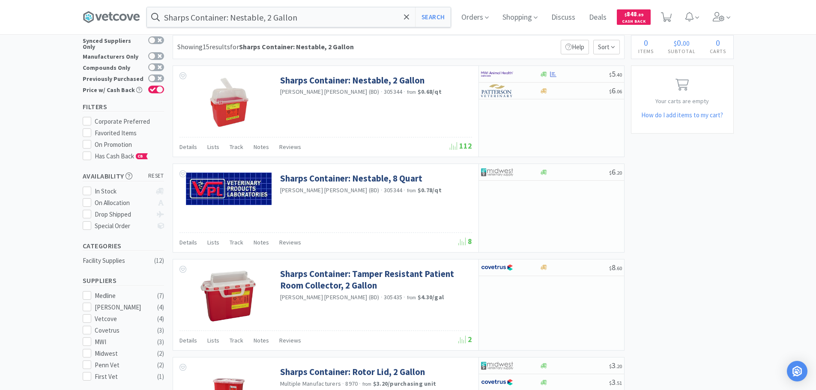
scroll to position [0, 0]
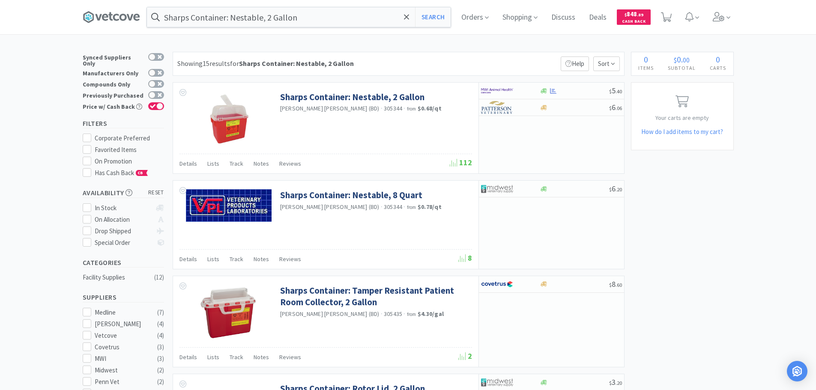
click at [340, 23] on input "Sharps Container: Nestable, 2 Gallon" at bounding box center [299, 17] width 304 height 20
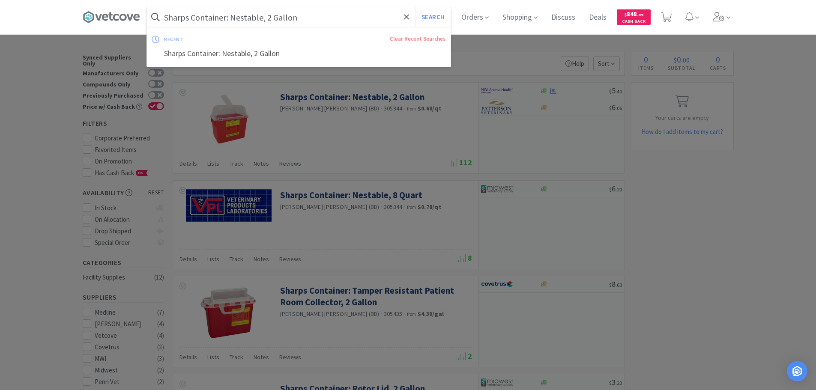
click at [338, 15] on input "Sharps Container: Nestable, 2 Gallon" at bounding box center [299, 17] width 304 height 20
drag, startPoint x: 325, startPoint y: 19, endPoint x: 266, endPoint y: 22, distance: 58.8
click at [266, 22] on input "Sharps Container: Nestable, 2 Gallon" at bounding box center [299, 17] width 304 height 20
click at [415, 7] on button "Search" at bounding box center [433, 17] width 36 height 20
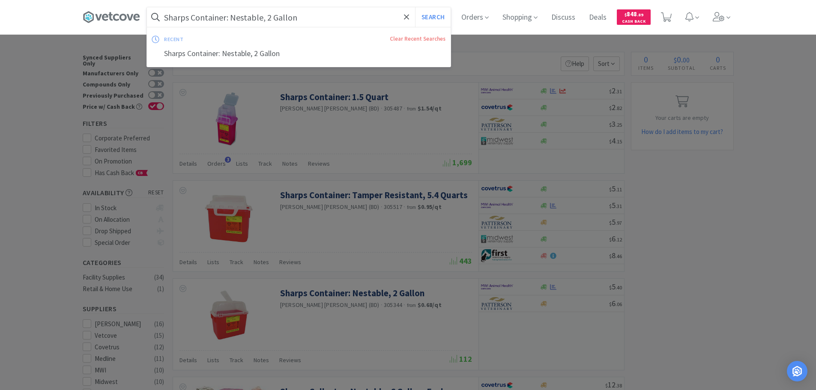
type input "Sharps Container: Nestable, 2 Gallon"
click at [415, 7] on button "Search" at bounding box center [433, 17] width 36 height 20
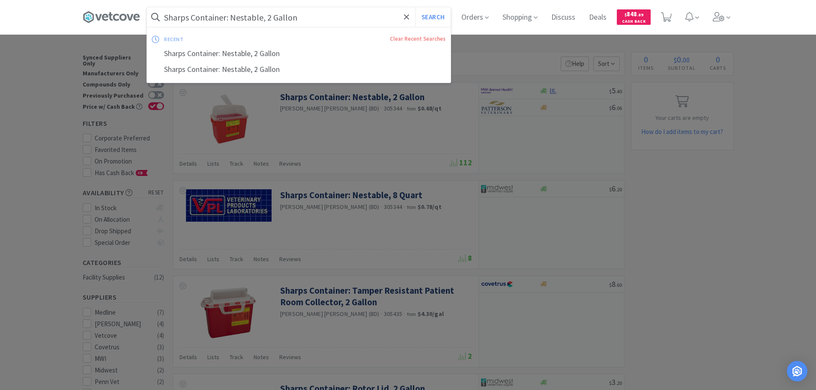
click at [377, 22] on input "Sharps Container: Nestable, 2 Gallon" at bounding box center [299, 17] width 304 height 20
click at [350, 18] on input "Sharps Container: Nestable, 2 Gallon" at bounding box center [299, 17] width 304 height 20
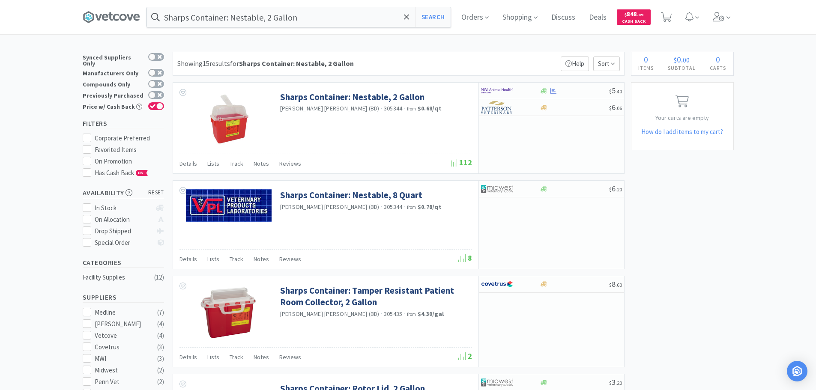
click at [542, 138] on div at bounding box center [408, 195] width 816 height 390
click at [550, 285] on div at bounding box center [574, 284] width 69 height 6
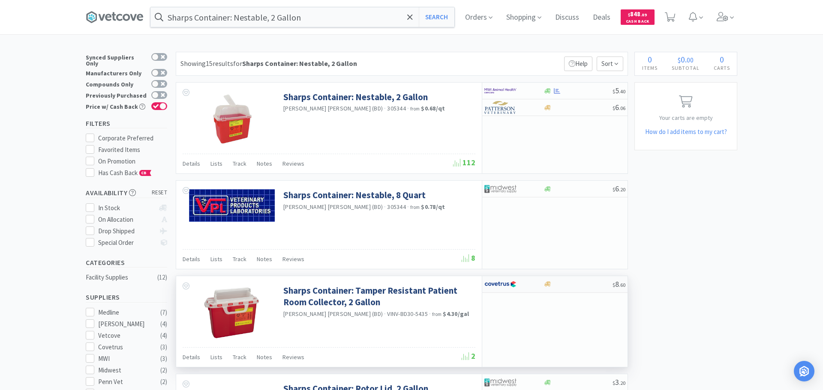
select select "1"
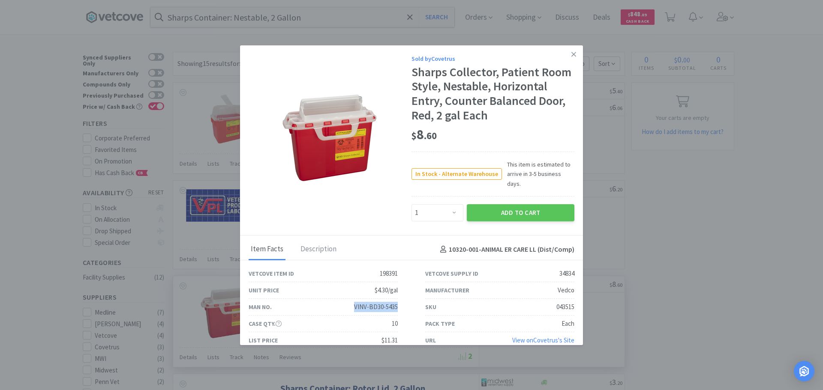
drag, startPoint x: 396, startPoint y: 297, endPoint x: 342, endPoint y: 296, distance: 53.6
click at [342, 299] on div "Man No. VINV-BD30-5435" at bounding box center [323, 307] width 177 height 17
copy div "VINV-BD30-5435"
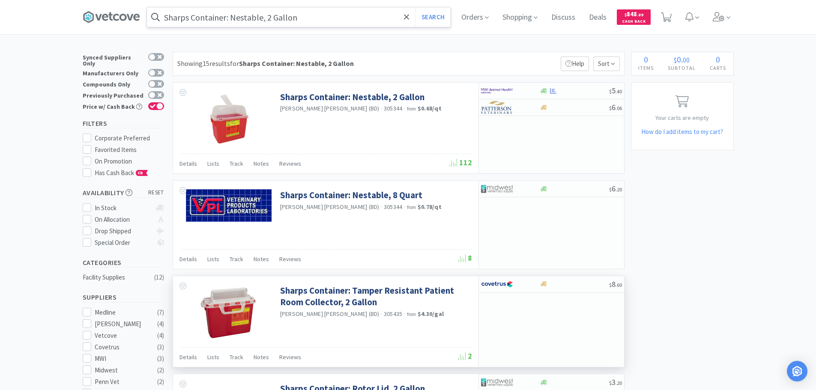
click at [323, 12] on input "Sharps Container: Nestable, 2 Gallon" at bounding box center [299, 17] width 304 height 20
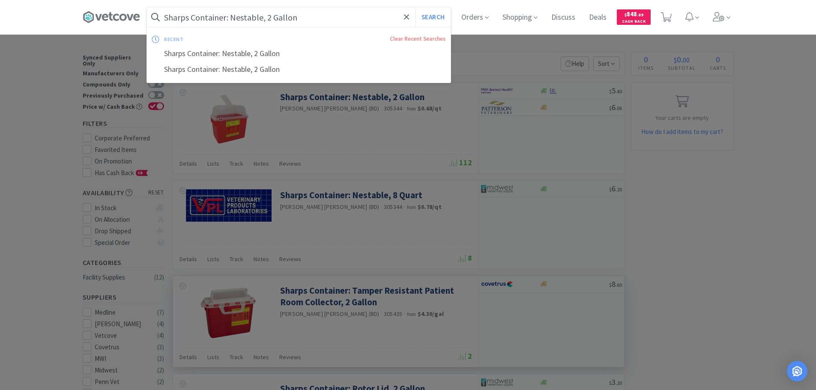
paste input "VINV-BD30-5435"
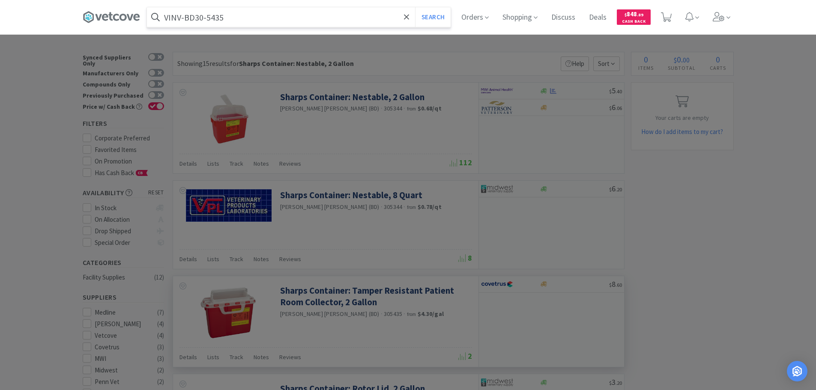
click at [222, 18] on input "VINV-BD30-5435" at bounding box center [299, 17] width 304 height 20
click at [238, 18] on input "VINV-BD30-5435" at bounding box center [299, 17] width 304 height 20
type input "VINV-BD30-5344"
click at [415, 7] on button "Search" at bounding box center [433, 17] width 36 height 20
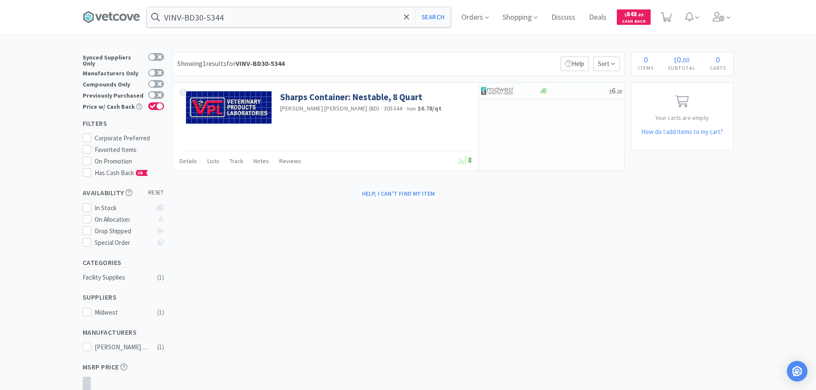
click at [307, 54] on div "Showing 1 results for VINV-BD30-5344 Filters Help Sort" at bounding box center [399, 64] width 452 height 24
